Goal: Task Accomplishment & Management: Use online tool/utility

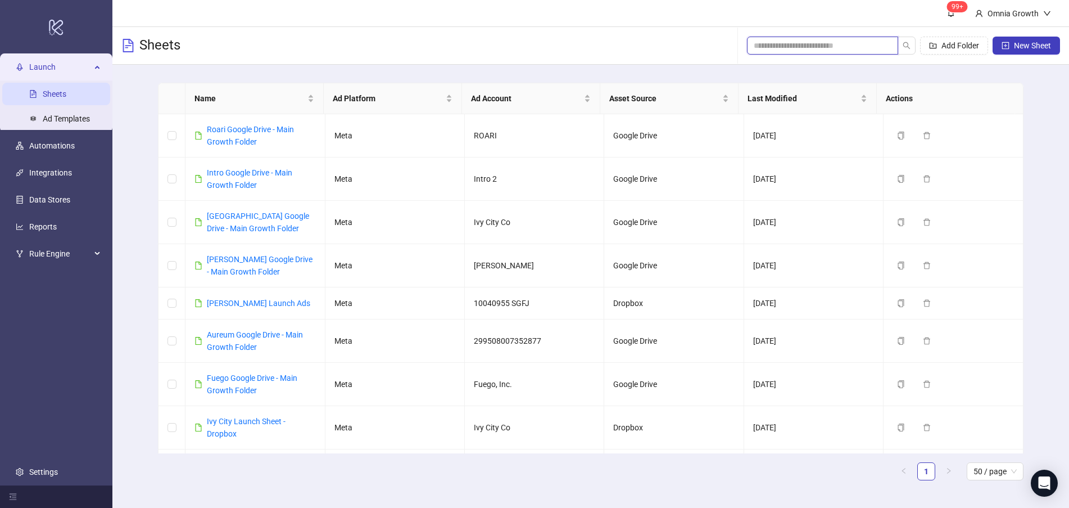
click at [860, 43] on input "search" at bounding box center [818, 45] width 129 height 12
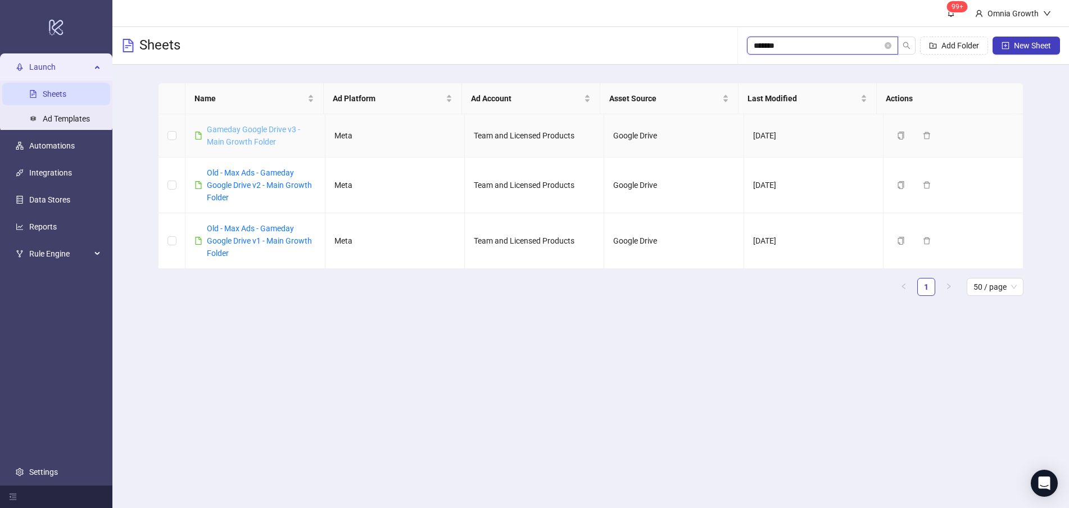
type input "*******"
click at [221, 138] on link "Gameday Google Drive v3 - Main Growth Folder" at bounding box center [253, 135] width 93 height 21
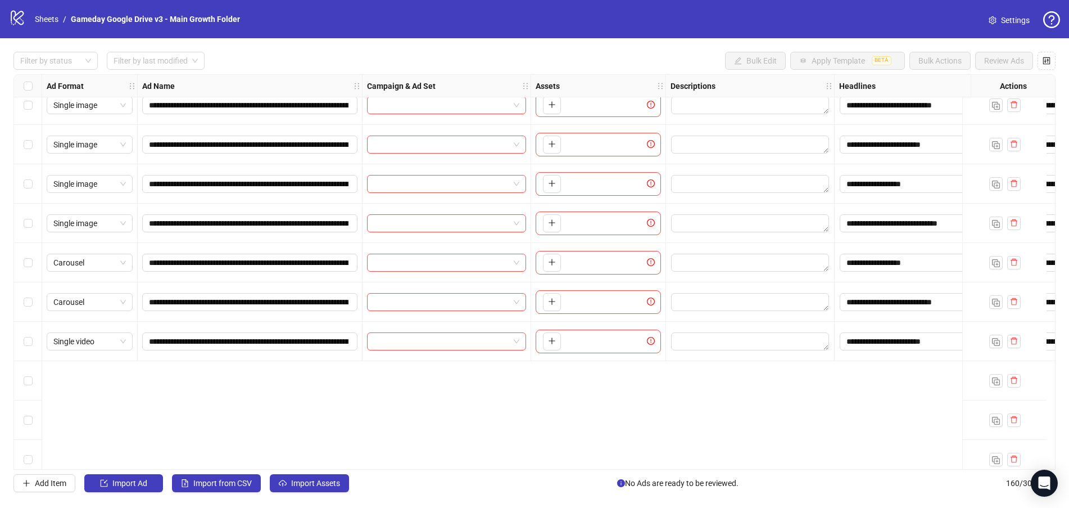
scroll to position [5310, 0]
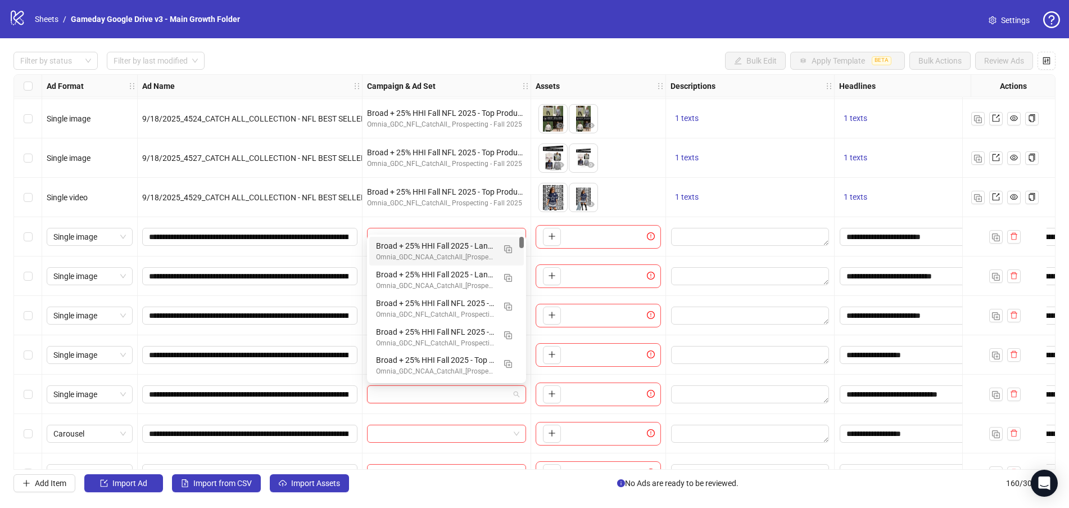
click at [417, 390] on input "search" at bounding box center [441, 394] width 135 height 17
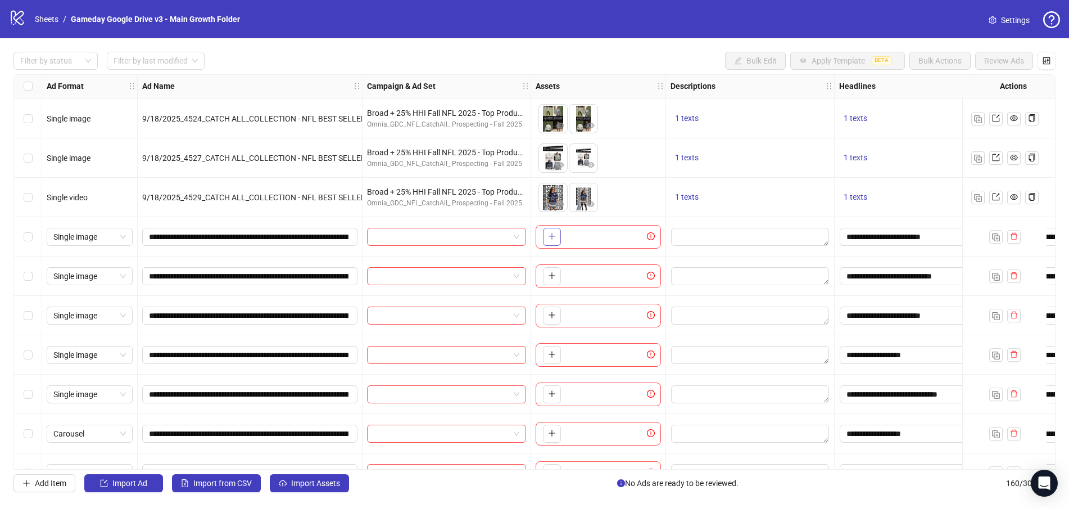
click at [547, 234] on button "button" at bounding box center [552, 237] width 18 height 18
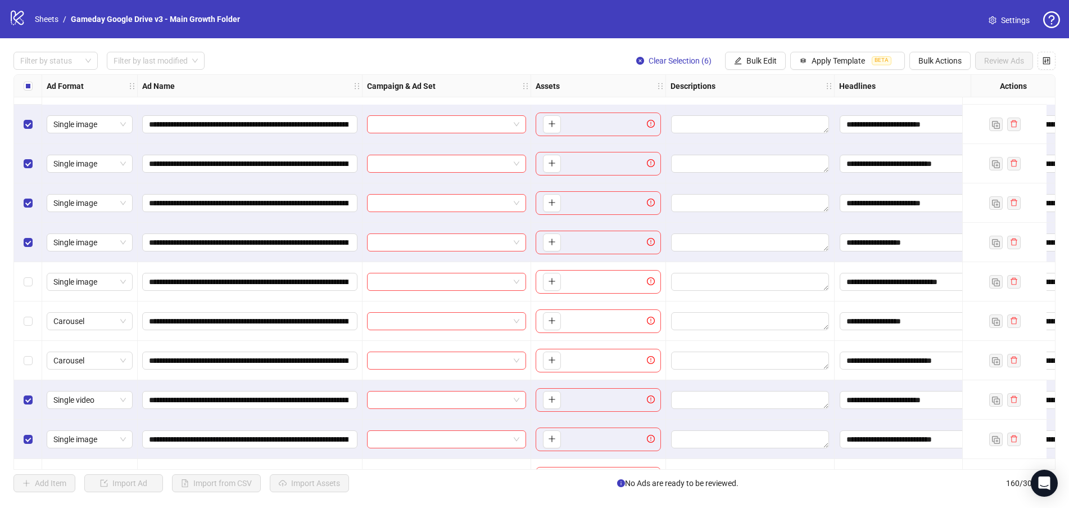
scroll to position [5592, 0]
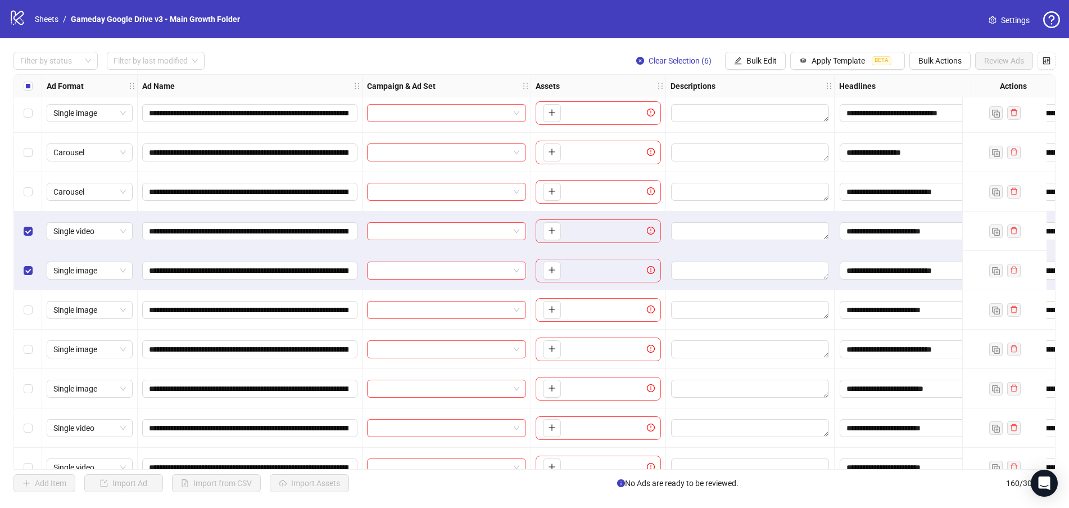
click at [22, 352] on div "Select row 149" at bounding box center [28, 348] width 28 height 39
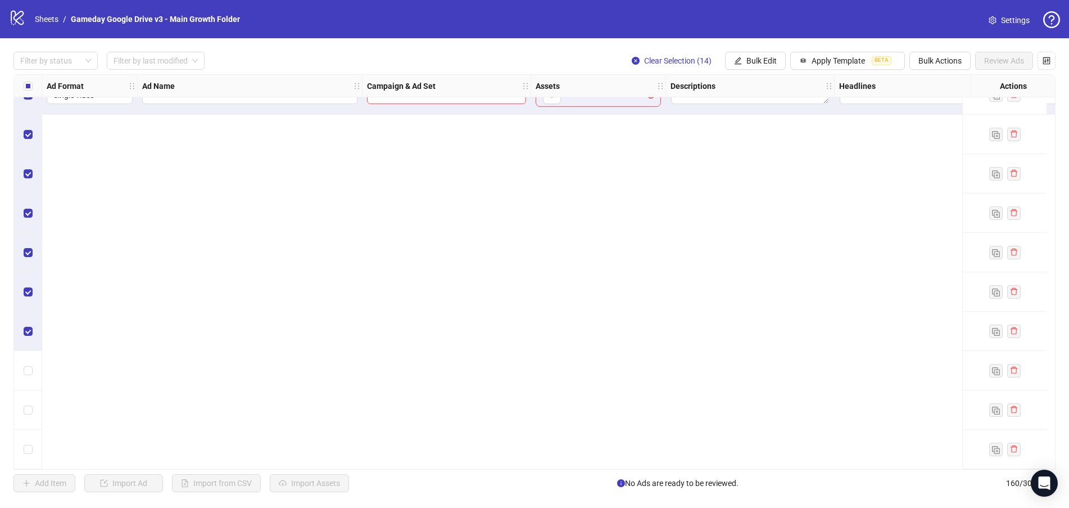
scroll to position [5479, 0]
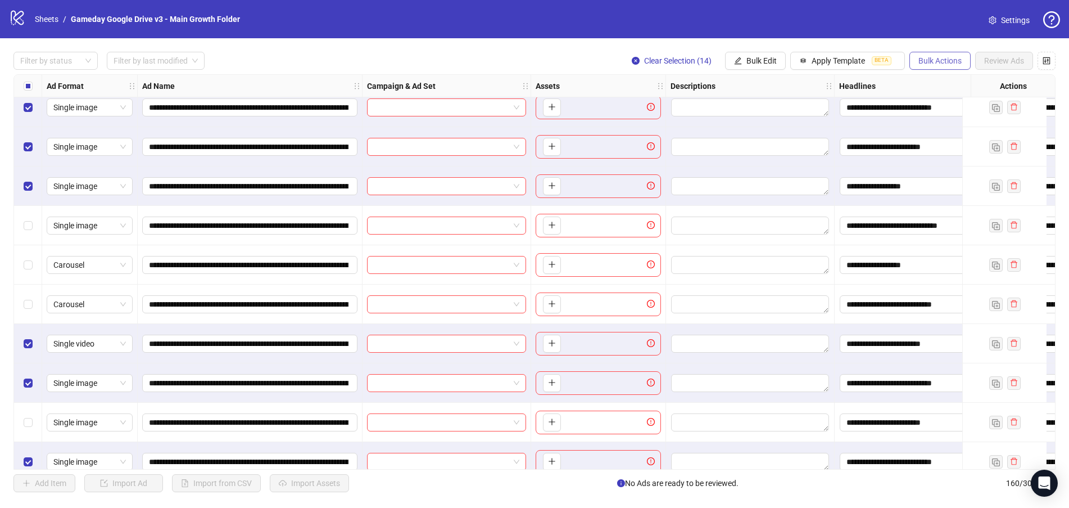
click at [948, 60] on span "Bulk Actions" at bounding box center [940, 60] width 43 height 9
click at [952, 83] on span "Delete" at bounding box center [955, 84] width 77 height 12
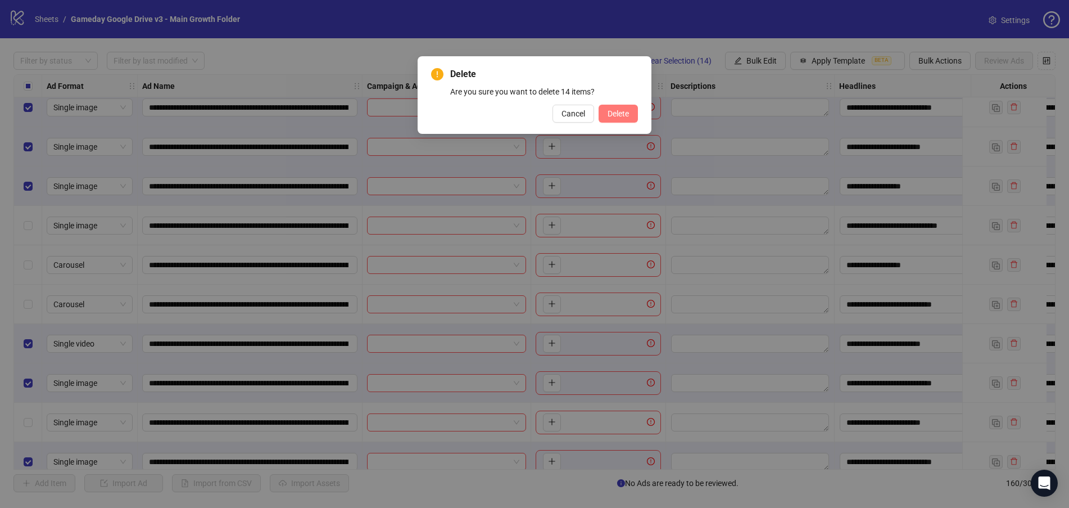
click at [618, 115] on span "Delete" at bounding box center [618, 113] width 21 height 9
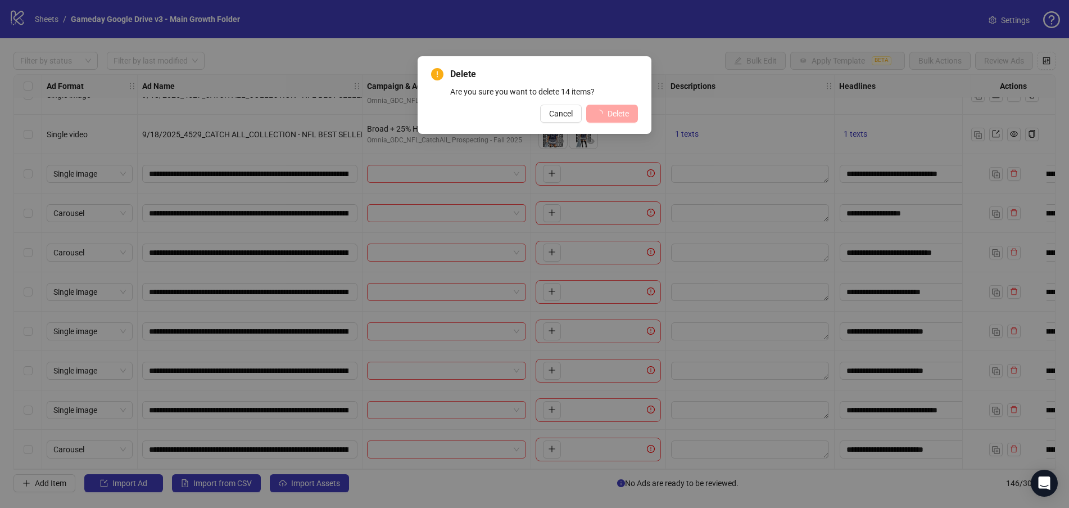
scroll to position [5378, 0]
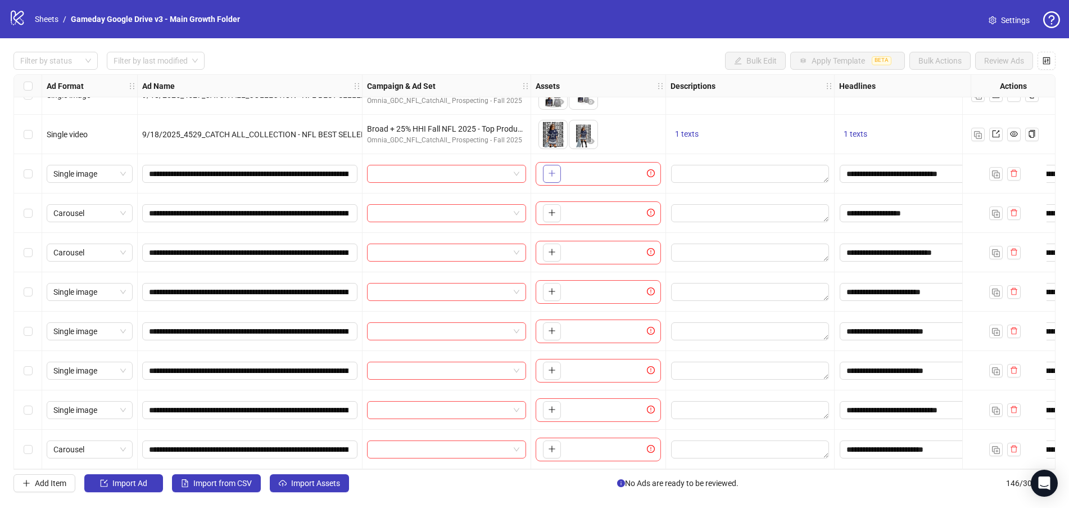
click at [553, 170] on icon "plus" at bounding box center [552, 173] width 8 height 8
